Goal: Information Seeking & Learning: Understand process/instructions

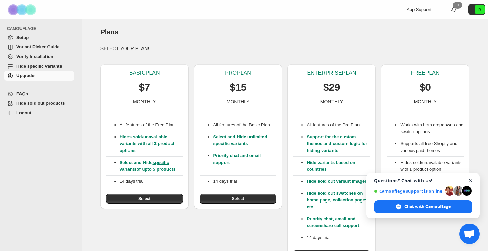
click at [473, 180] on span "Open chat" at bounding box center [471, 181] width 9 height 9
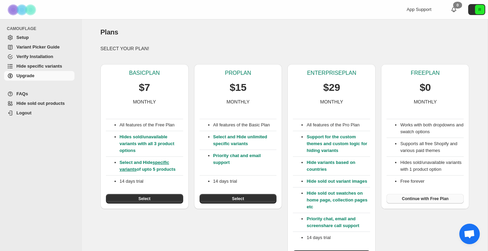
click at [442, 199] on span "Continue with Free Plan" at bounding box center [425, 198] width 47 height 5
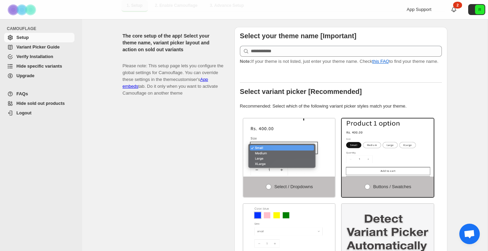
scroll to position [145, 0]
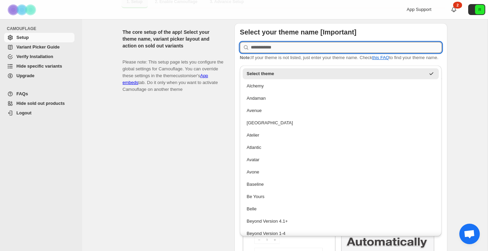
click at [287, 43] on input "text" at bounding box center [346, 47] width 191 height 11
click at [198, 144] on div "The core setup of the app! Select your theme name, variant picker layout and ac…" at bounding box center [176, 161] width 106 height 277
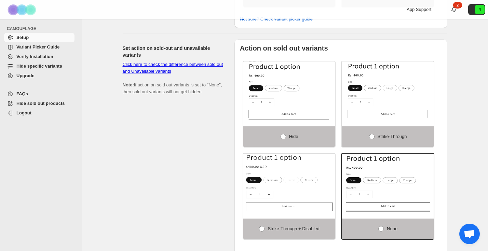
scroll to position [595, 0]
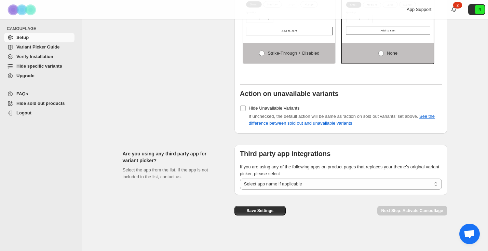
click at [47, 48] on span "Variant Picker Guide" at bounding box center [37, 46] width 43 height 5
